Goal: Information Seeking & Learning: Learn about a topic

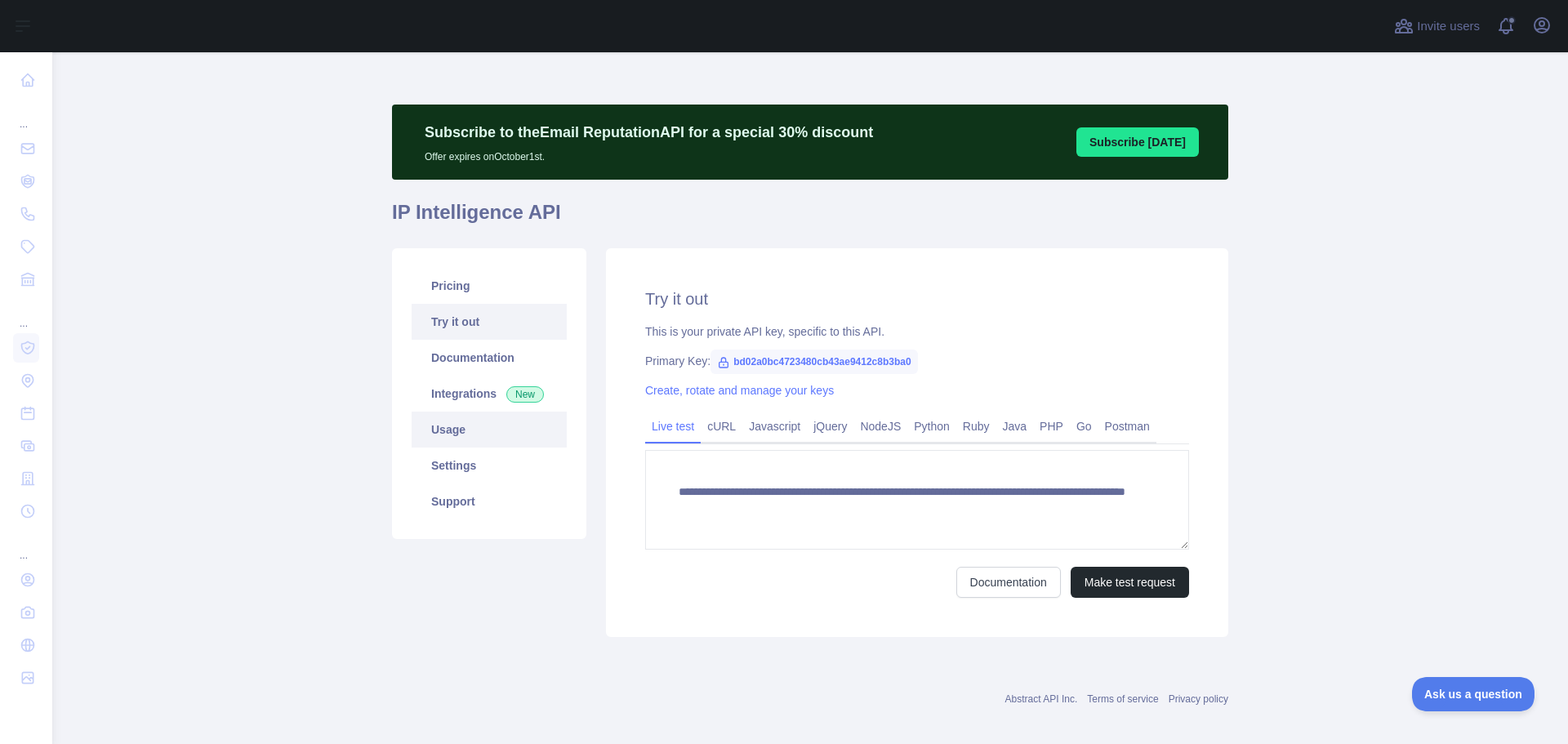
click at [451, 427] on link "Usage" at bounding box center [489, 430] width 155 height 36
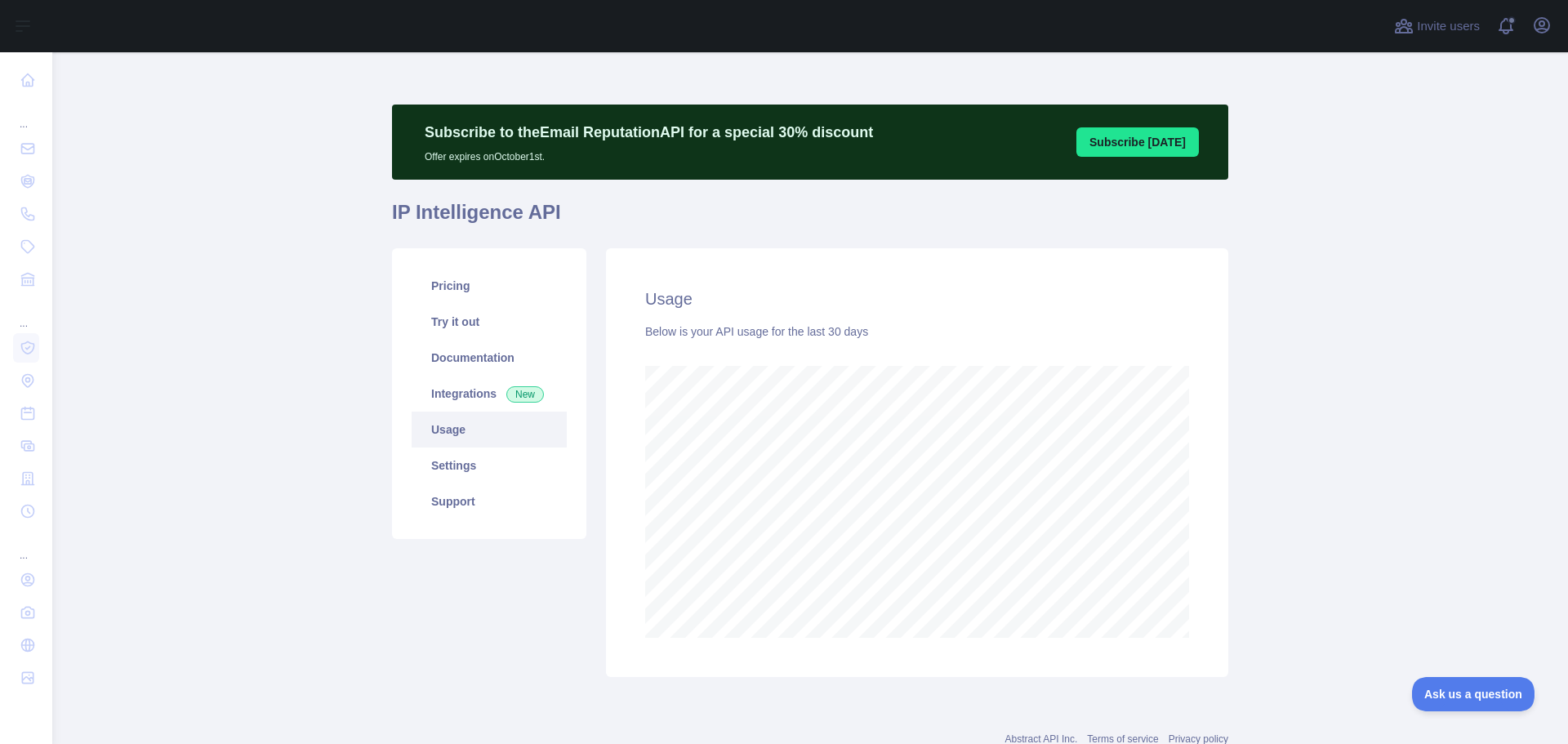
scroll to position [691, 1503]
click at [437, 286] on link "Pricing" at bounding box center [489, 286] width 155 height 36
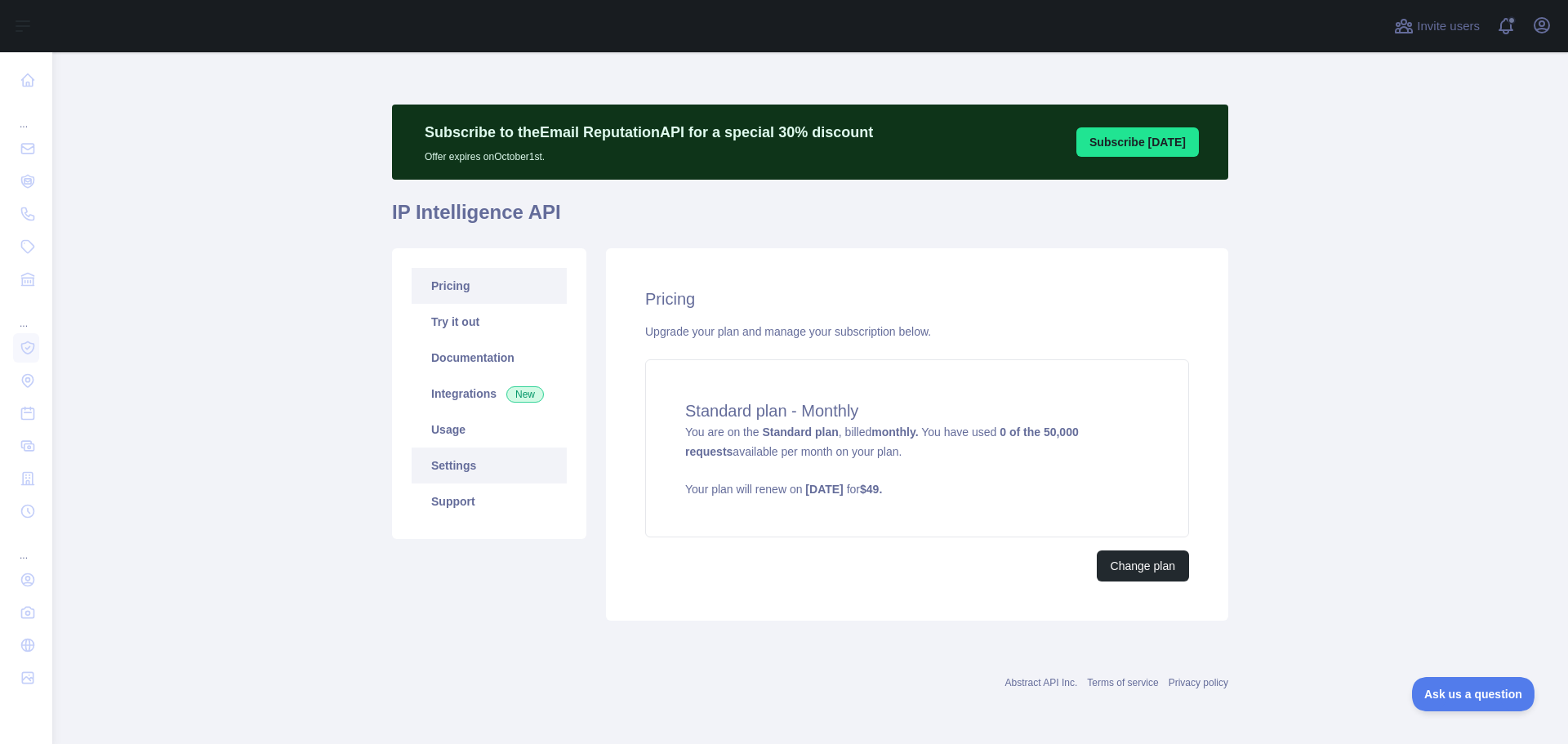
click at [446, 454] on link "Settings" at bounding box center [489, 465] width 155 height 36
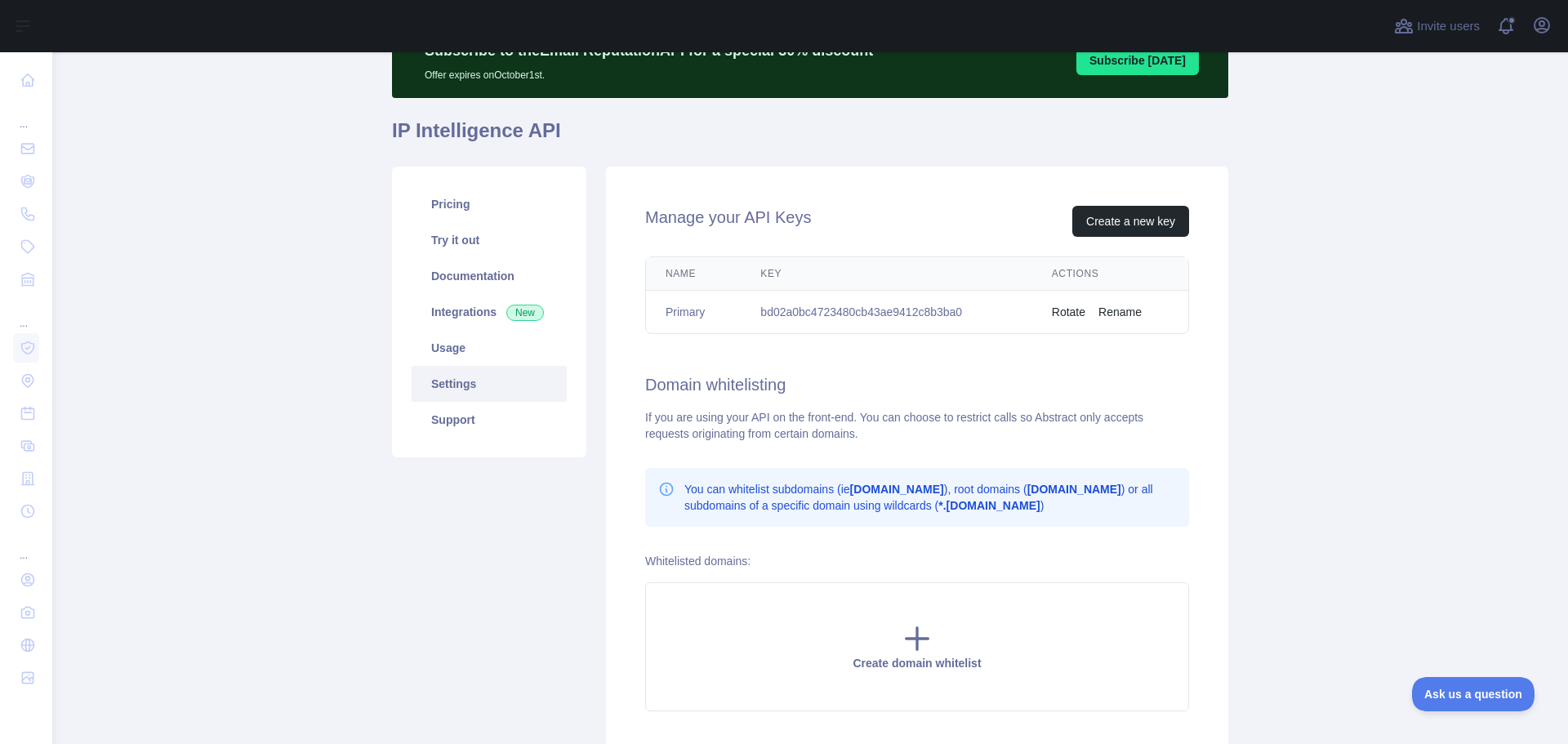
scroll to position [164, 0]
